Goal: Register for event/course

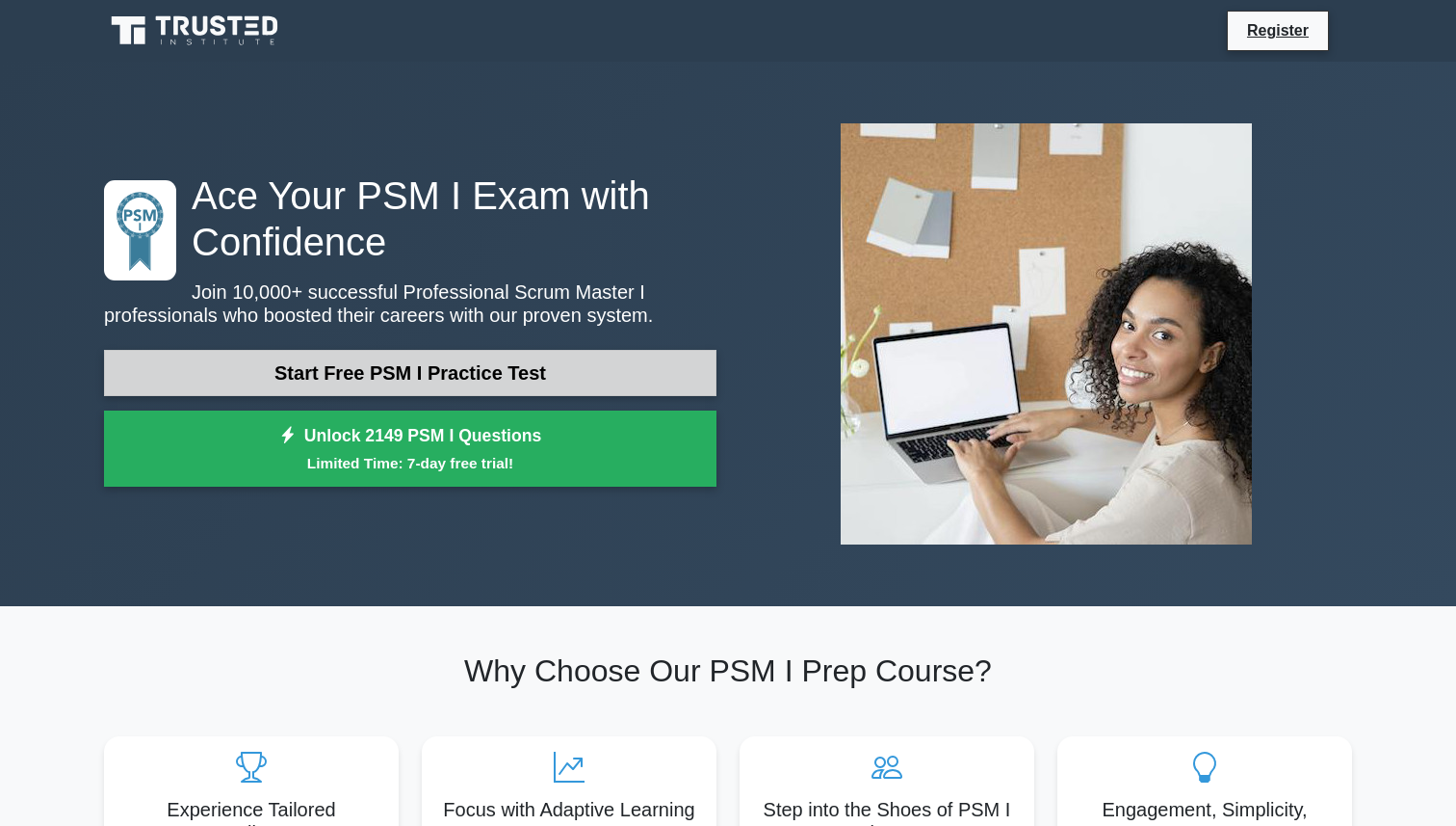
click at [566, 385] on link "Start Free PSM I Practice Test" at bounding box center [410, 373] width 613 height 47
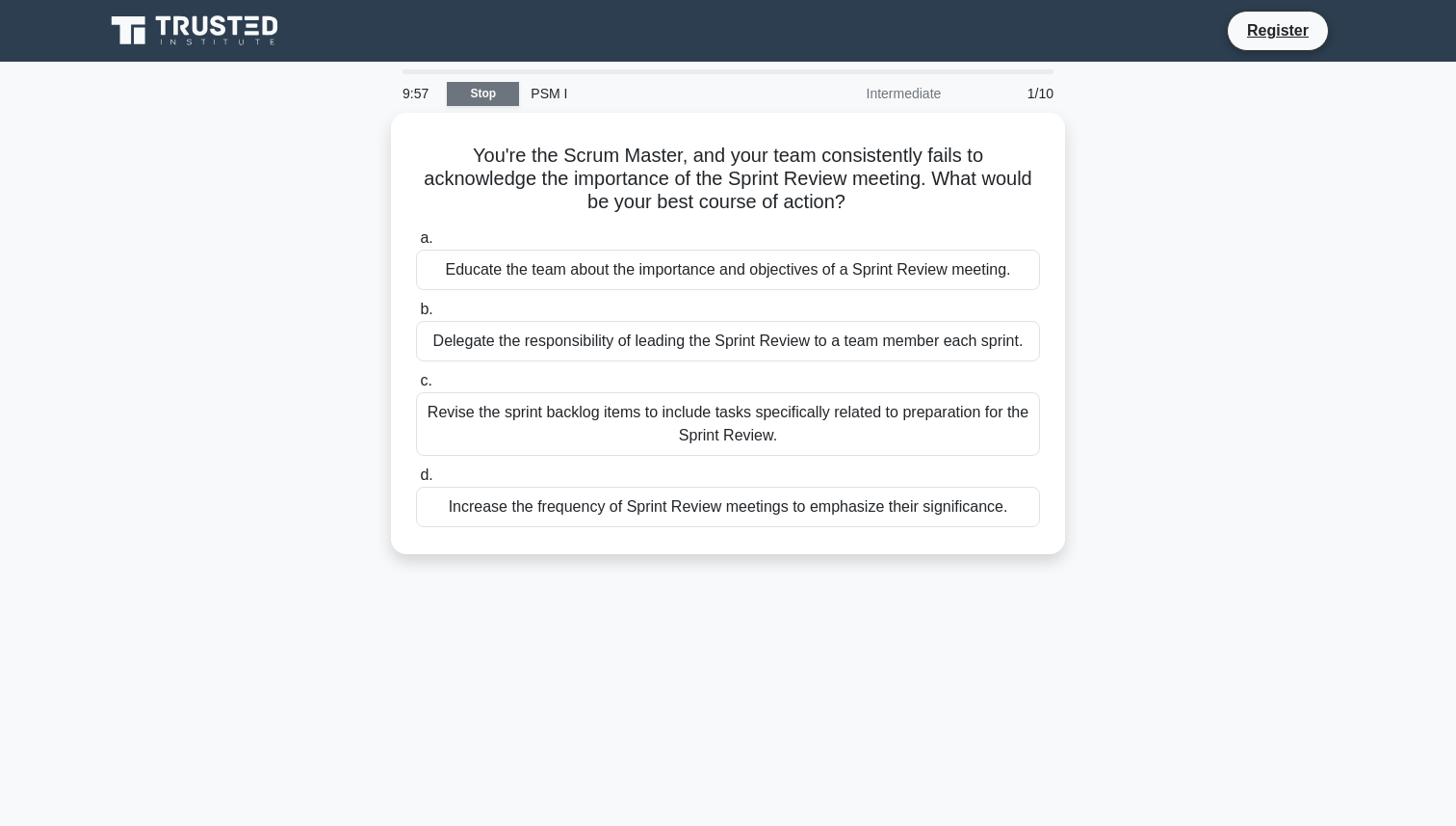
click at [494, 94] on link "Stop" at bounding box center [483, 94] width 72 height 24
